Goal: Find specific page/section

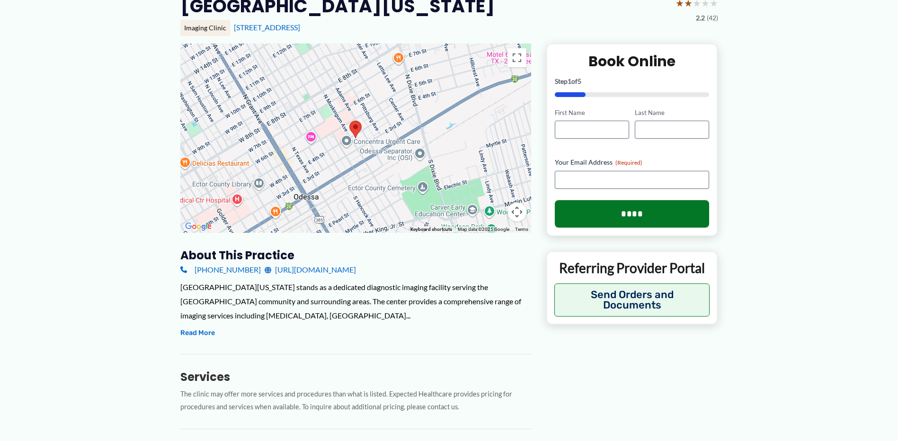
scroll to position [189, 0]
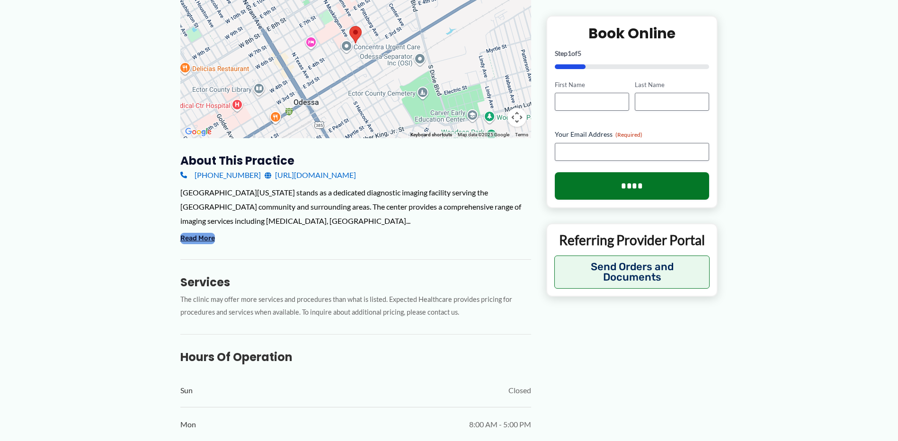
click at [202, 233] on button "Read More" at bounding box center [197, 238] width 35 height 11
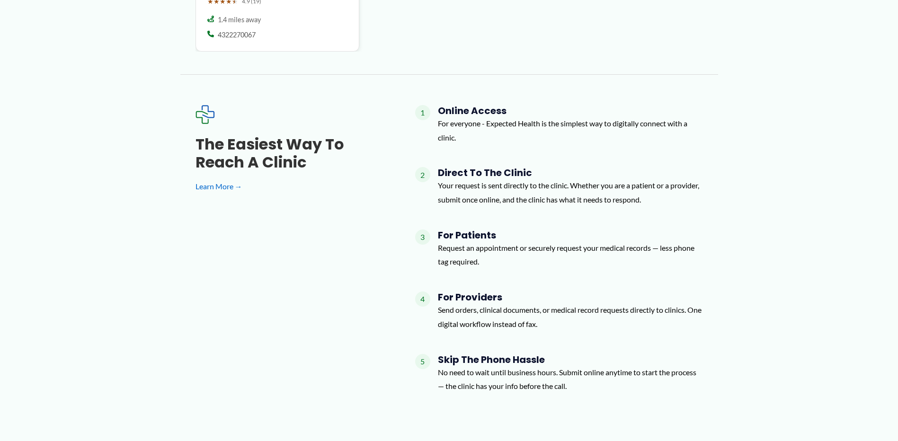
scroll to position [1089, 0]
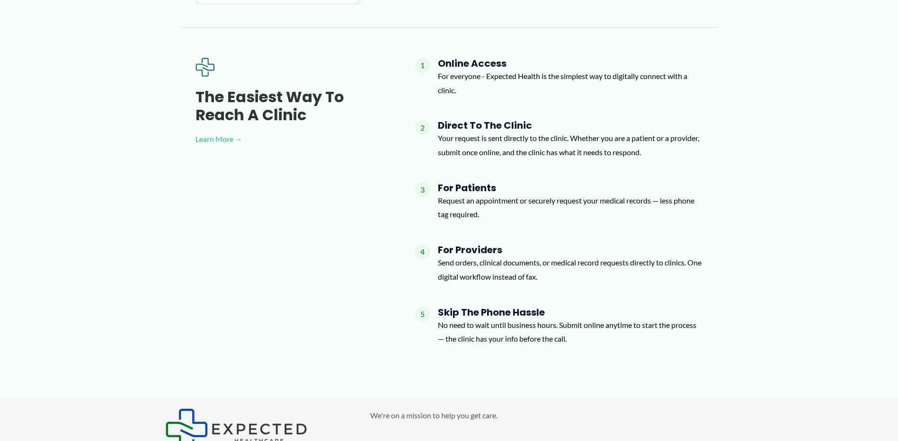
click at [225, 138] on link "Learn More →" at bounding box center [290, 139] width 189 height 14
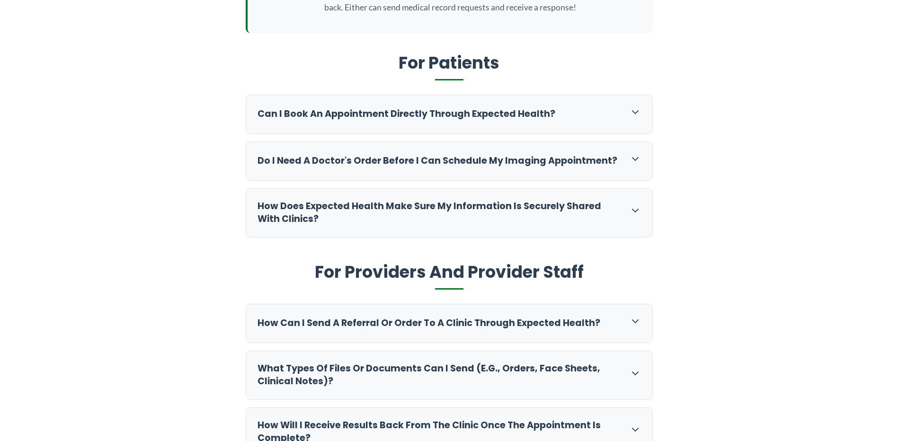
scroll to position [426, 0]
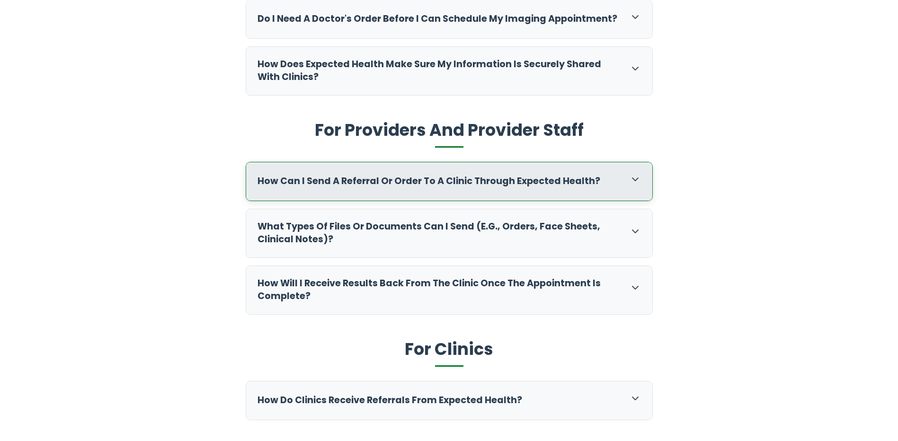
drag, startPoint x: 614, startPoint y: 180, endPoint x: 620, endPoint y: 181, distance: 5.5
click at [615, 180] on h3 "How can I send a referral or order to a clinic through Expected Health?" at bounding box center [439, 181] width 363 height 13
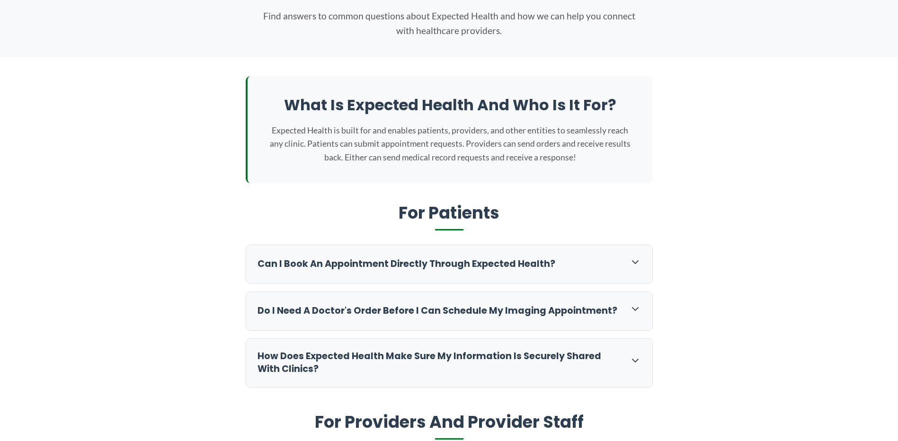
scroll to position [0, 0]
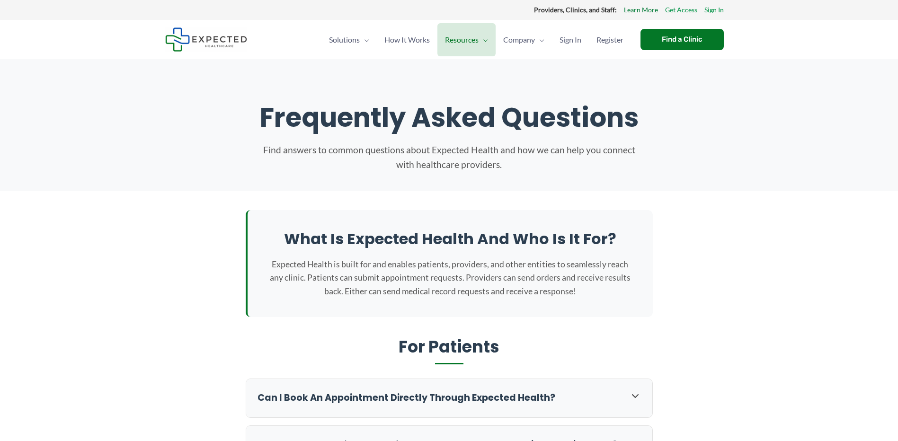
click at [653, 10] on link "Learn More" at bounding box center [641, 10] width 34 height 12
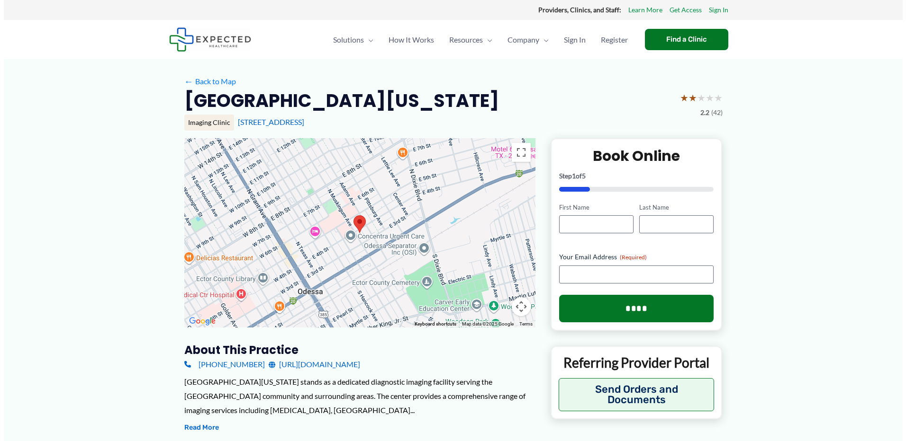
scroll to position [95, 0]
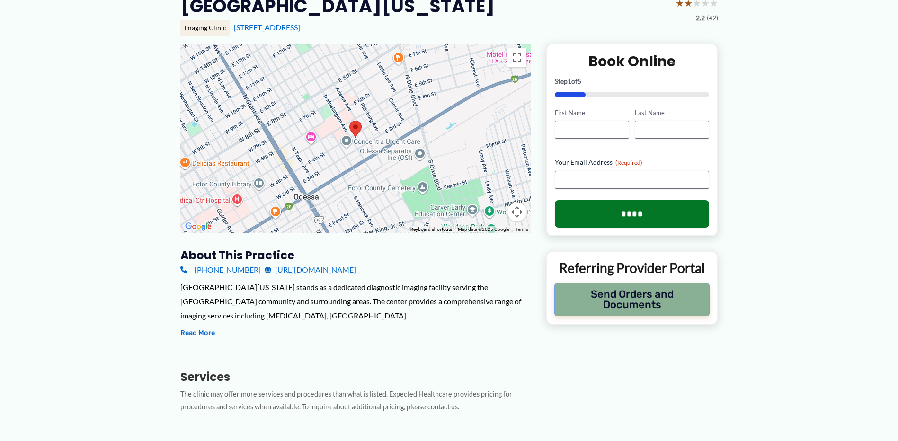
click at [618, 298] on button "Send Orders and Documents" at bounding box center [633, 299] width 156 height 33
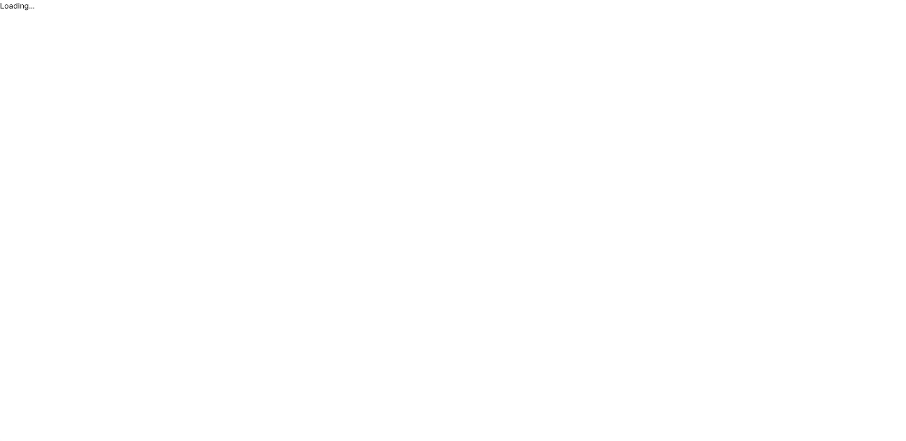
scroll to position [0, 0]
